Goal: Information Seeking & Learning: Learn about a topic

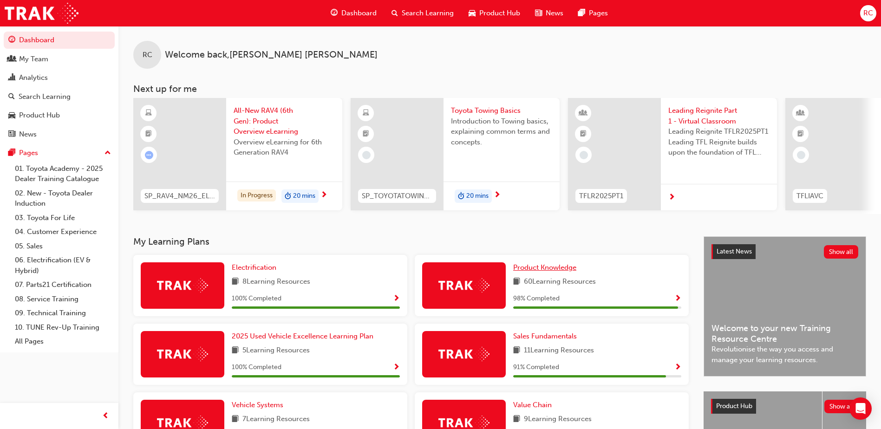
click at [561, 272] on span "Product Knowledge" at bounding box center [544, 267] width 63 height 8
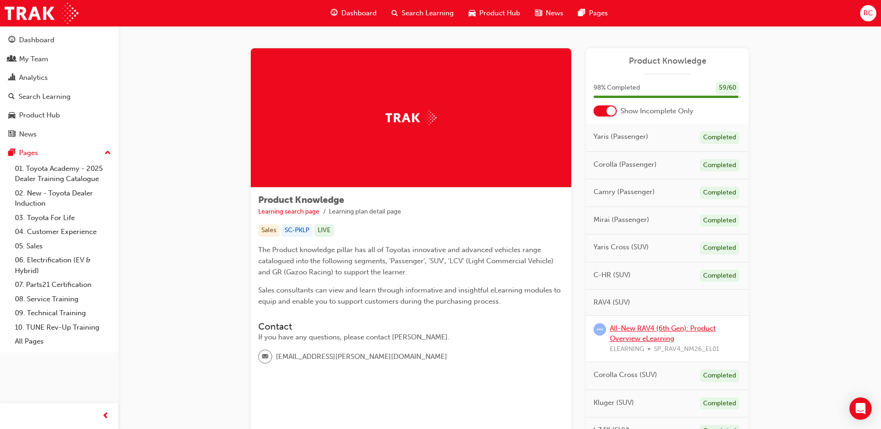
click at [663, 328] on link "All-New RAV4 (6th Gen): Product Overview eLearning" at bounding box center [663, 333] width 106 height 19
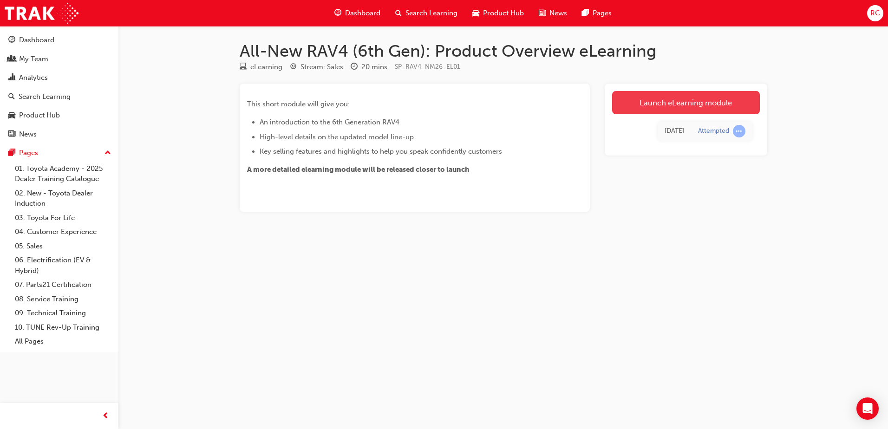
click at [660, 98] on link "Launch eLearning module" at bounding box center [686, 102] width 148 height 23
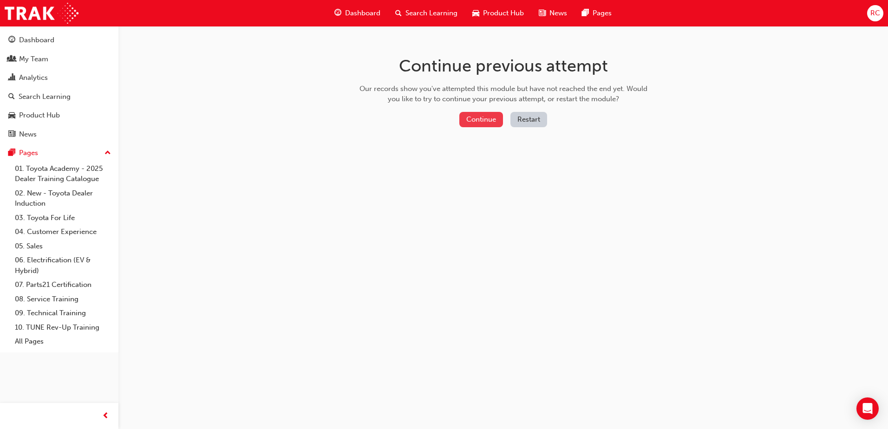
click at [479, 124] on button "Continue" at bounding box center [481, 119] width 44 height 15
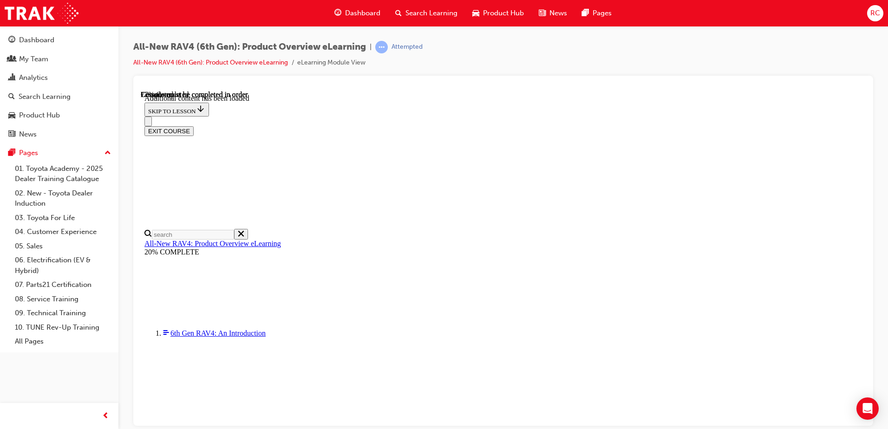
scroll to position [961, 0]
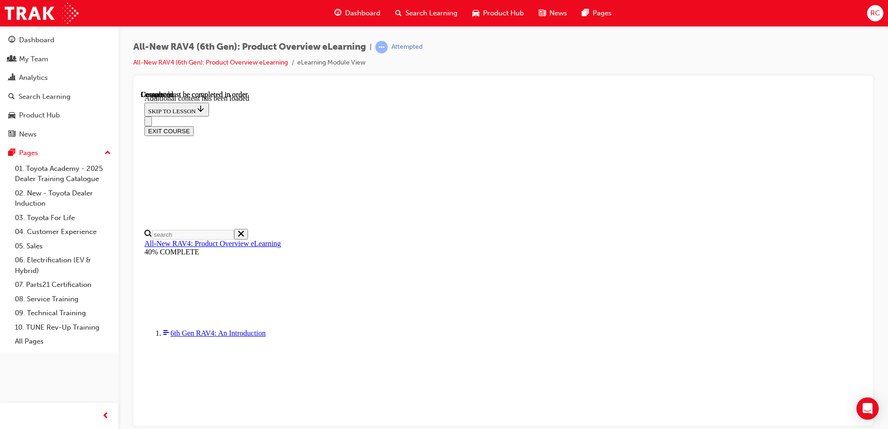
scroll to position [1700, 0]
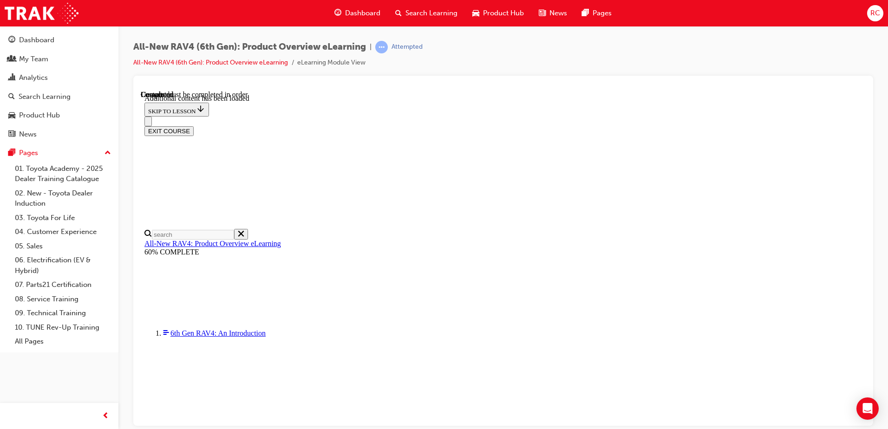
scroll to position [171, 0]
radio input "true"
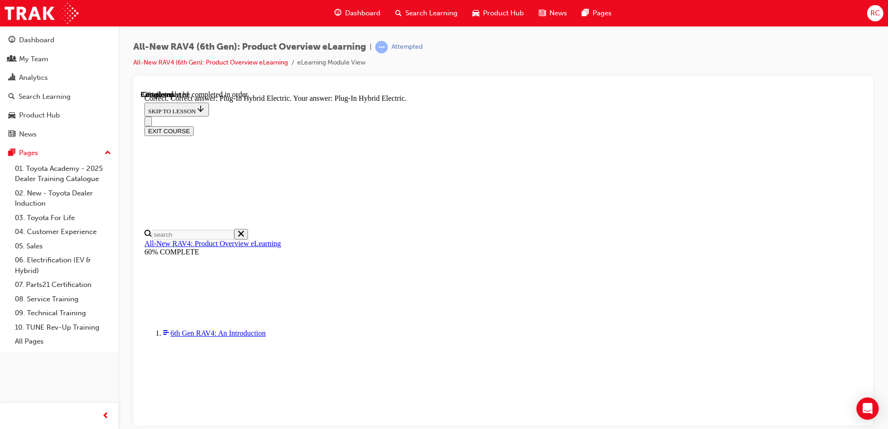
scroll to position [289, 0]
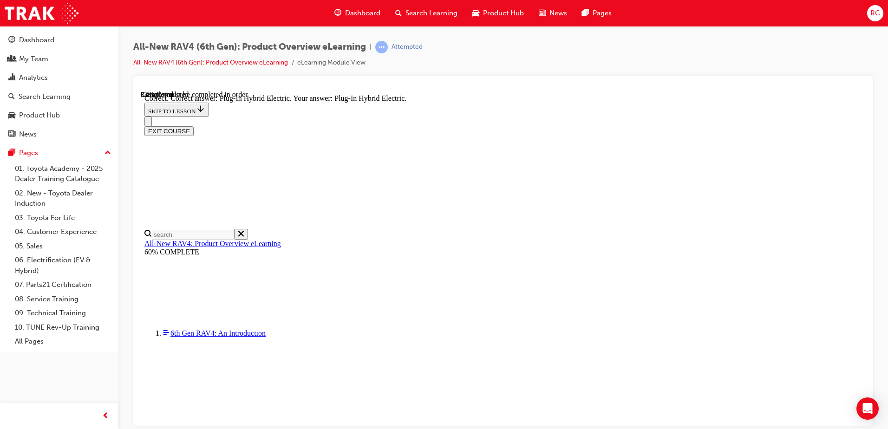
radio input "true"
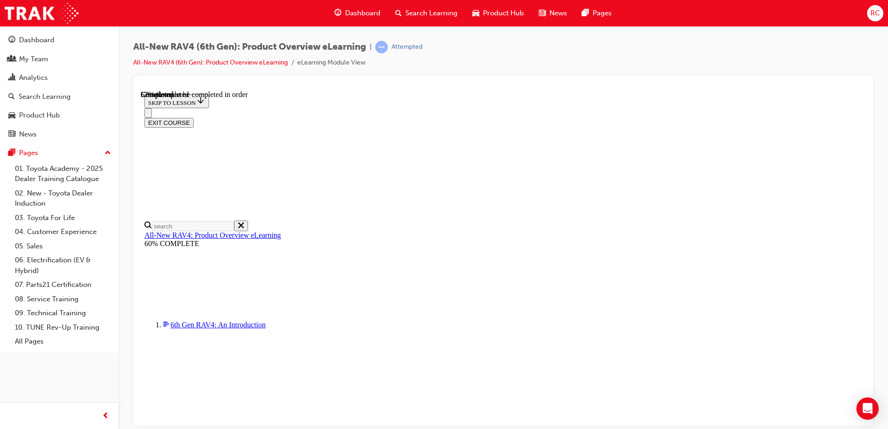
scroll to position [232, 0]
checkbox input "true"
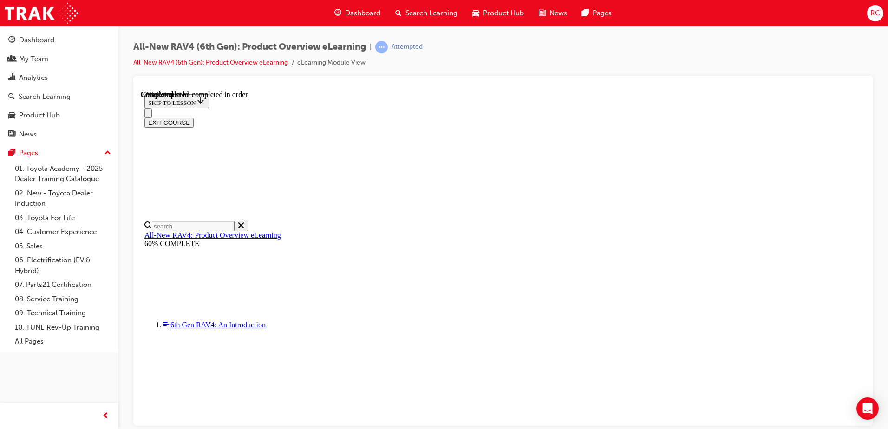
checkbox input "true"
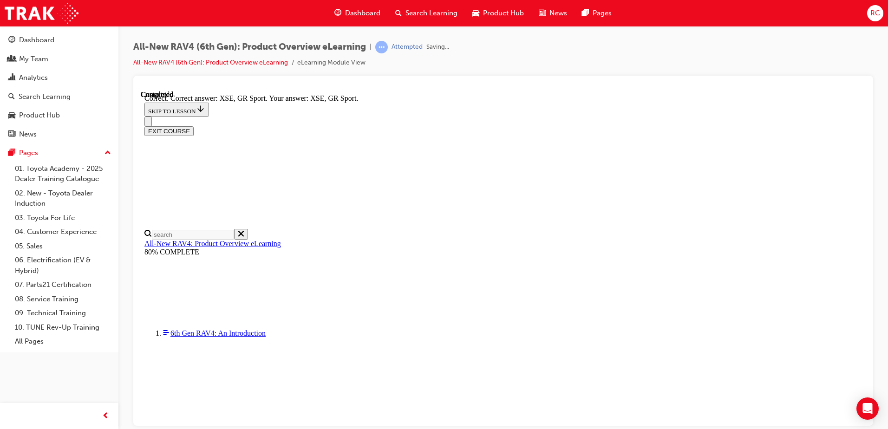
scroll to position [358, 0]
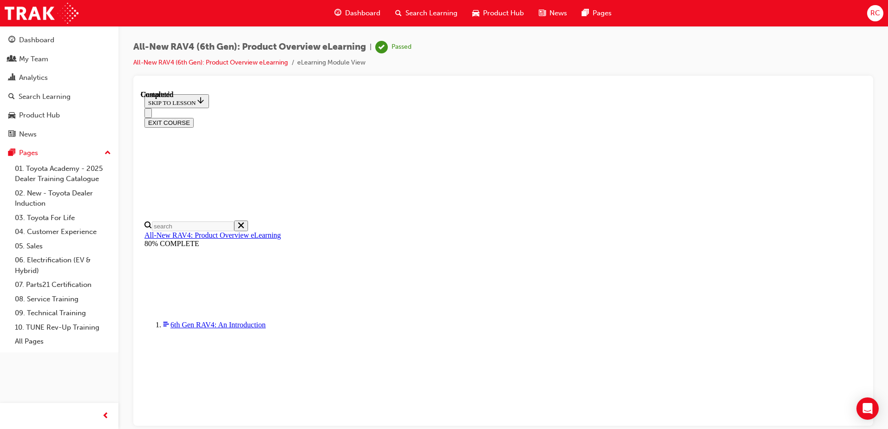
scroll to position [176, 0]
click at [194, 117] on button "EXIT COURSE" at bounding box center [168, 122] width 49 height 10
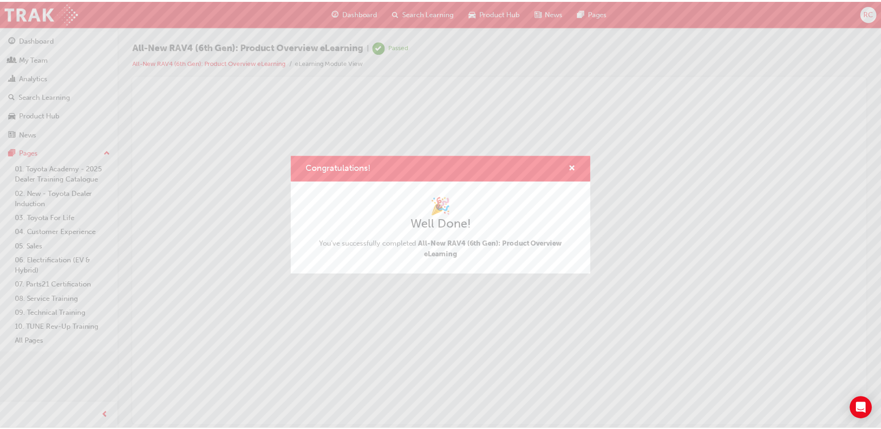
scroll to position [0, 0]
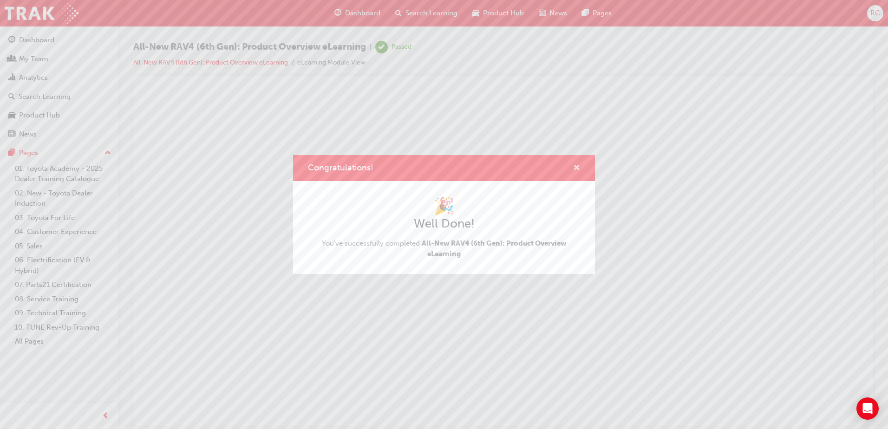
drag, startPoint x: 577, startPoint y: 170, endPoint x: 435, endPoint y: 83, distance: 166.3
click at [577, 170] on span "cross-icon" at bounding box center [576, 168] width 7 height 8
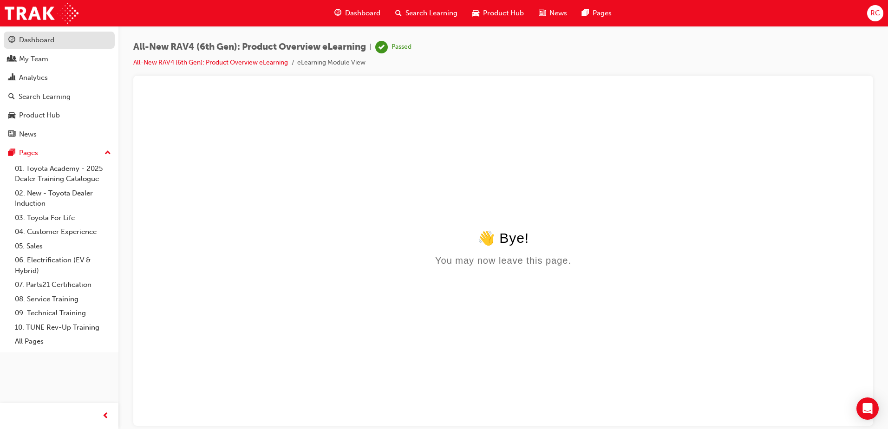
click at [36, 42] on div "Dashboard" at bounding box center [36, 40] width 35 height 11
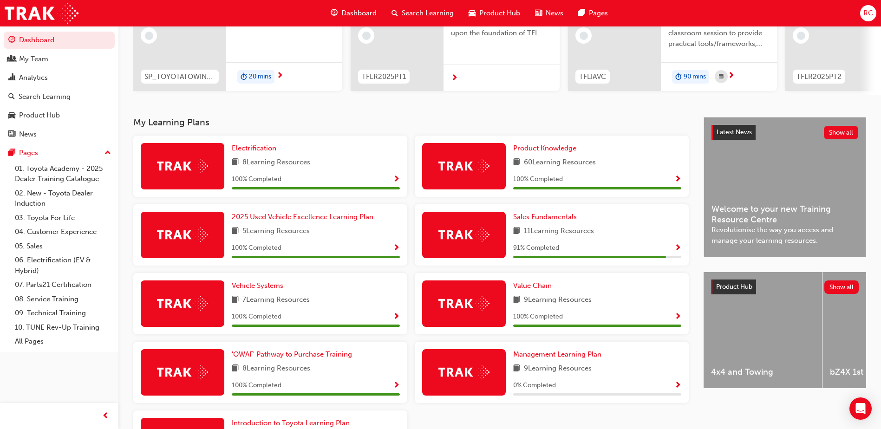
scroll to position [186, 0]
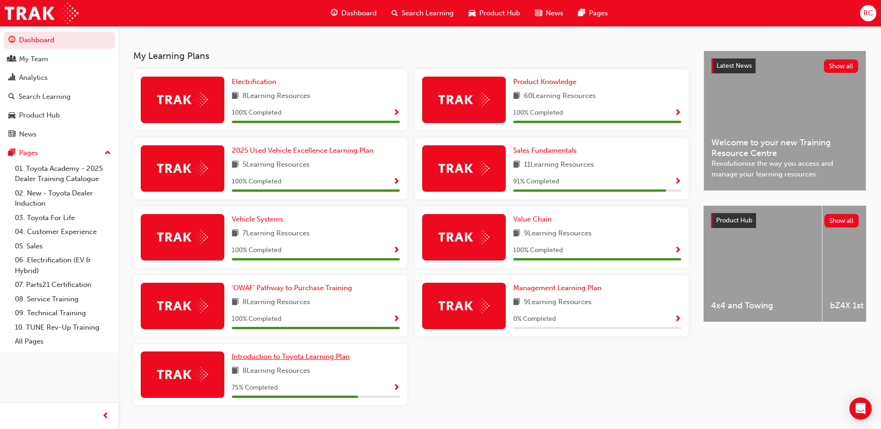
click at [272, 361] on span "Introduction to Toyota Learning Plan" at bounding box center [291, 356] width 118 height 8
